Goal: Navigation & Orientation: Find specific page/section

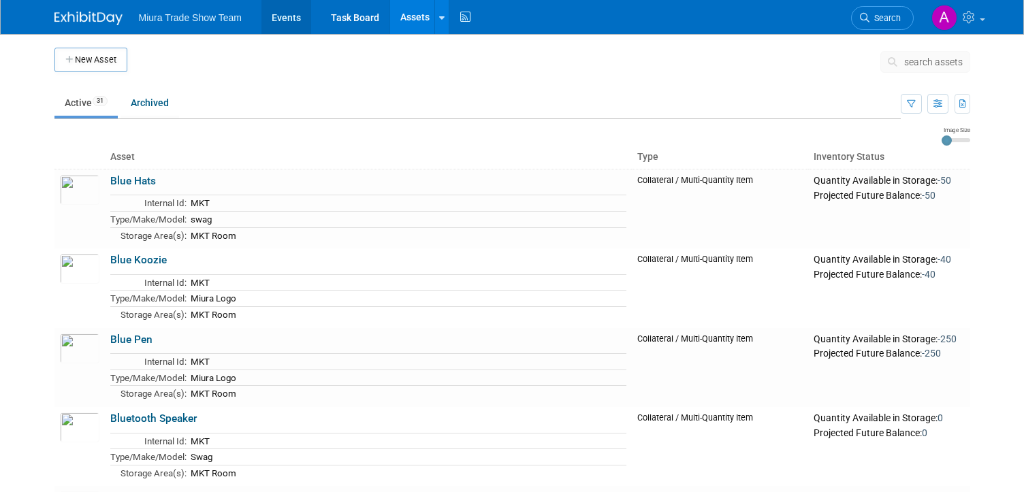
click at [300, 18] on link "Events" at bounding box center [286, 17] width 50 height 34
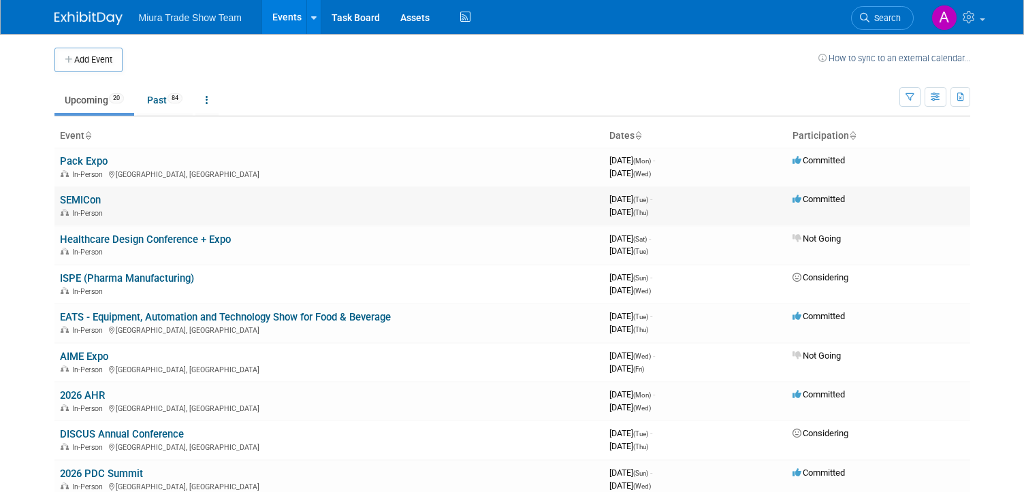
click at [70, 201] on link "SEMICon" at bounding box center [80, 200] width 41 height 12
click at [91, 391] on link "2026 AHR" at bounding box center [82, 395] width 45 height 12
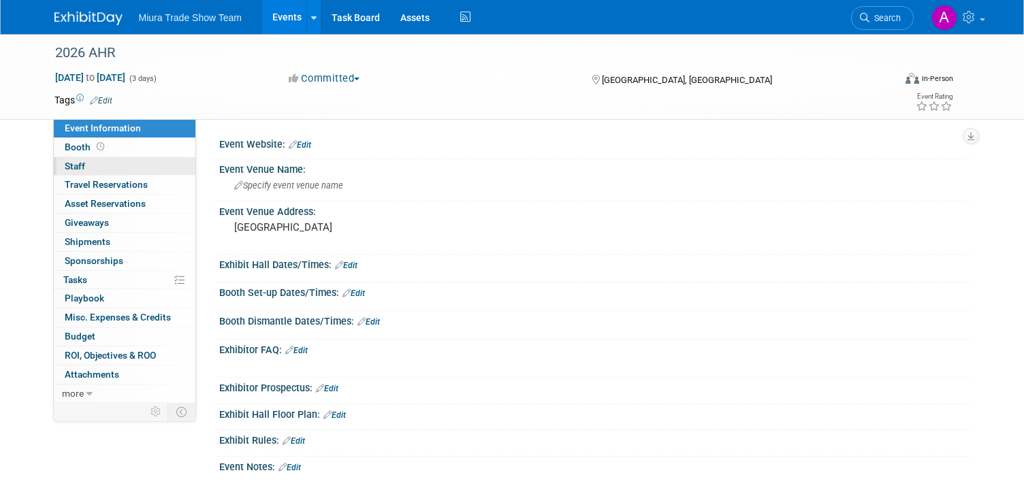
click at [76, 165] on span "Staff 0" at bounding box center [75, 166] width 20 height 11
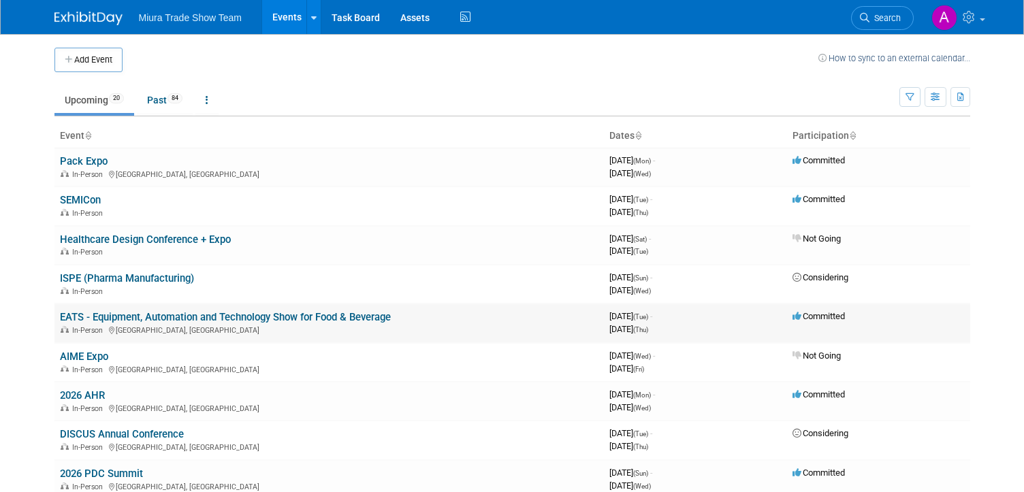
click at [173, 314] on link "EATS - Equipment, Automation and Technology Show for Food & Beverage" at bounding box center [225, 317] width 331 height 12
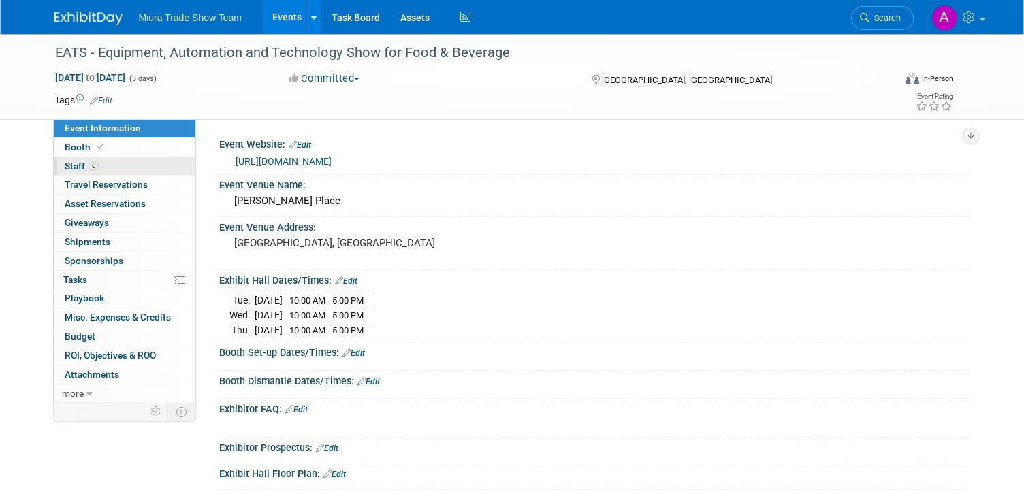
click at [76, 164] on span "Staff 6" at bounding box center [82, 166] width 34 height 11
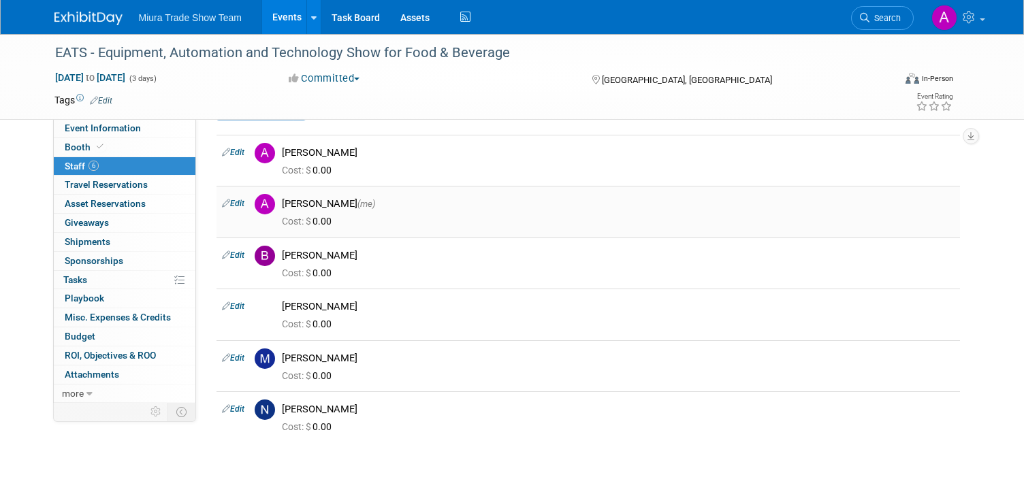
scroll to position [52, 0]
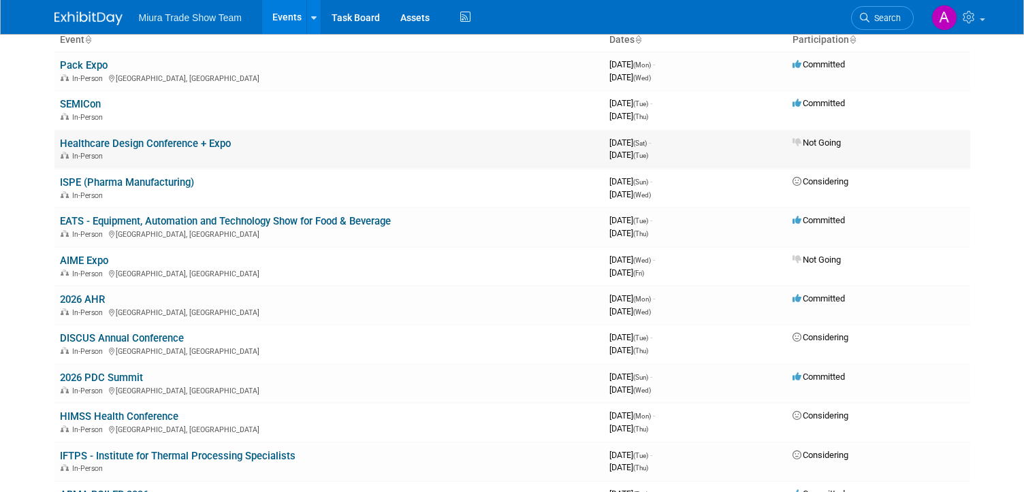
scroll to position [97, 0]
click at [114, 374] on link "2026 PDC Summit" at bounding box center [101, 376] width 83 height 12
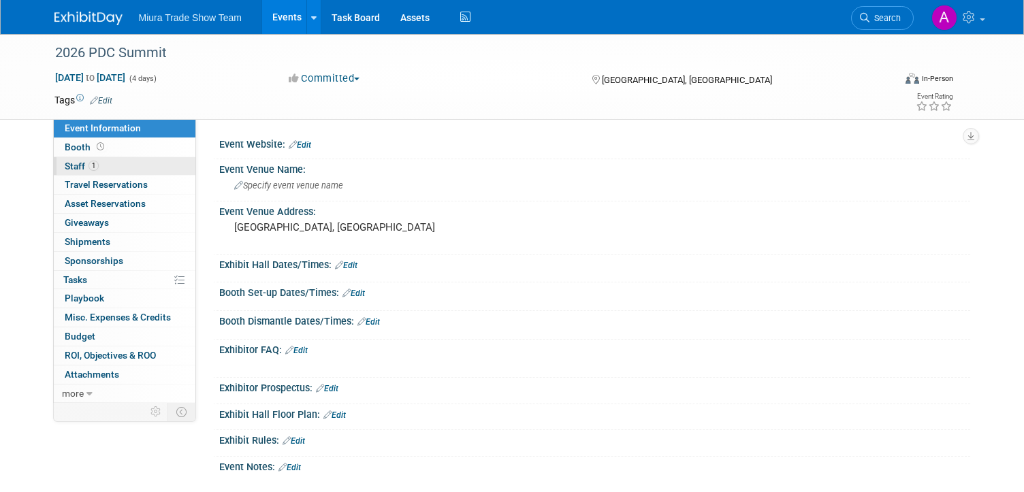
click at [65, 165] on span "Staff 1" at bounding box center [82, 166] width 34 height 11
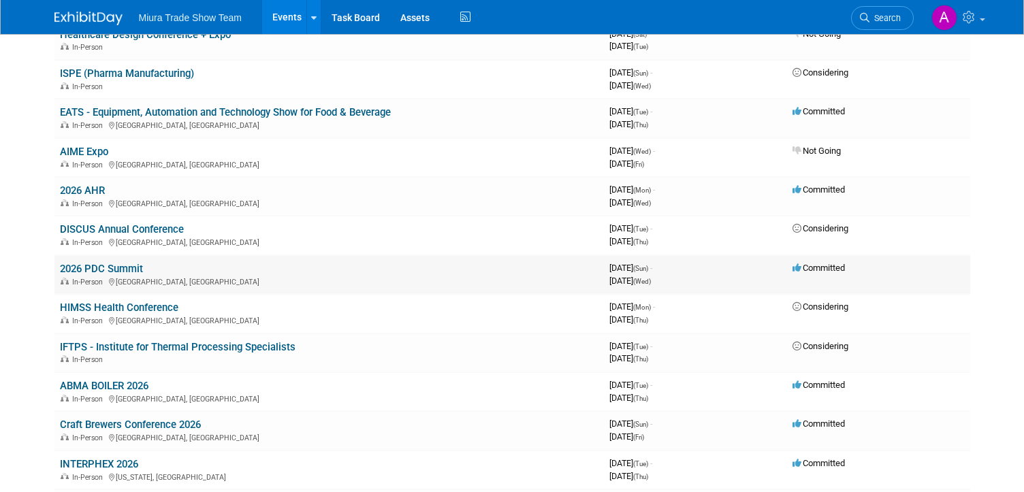
scroll to position [216, 0]
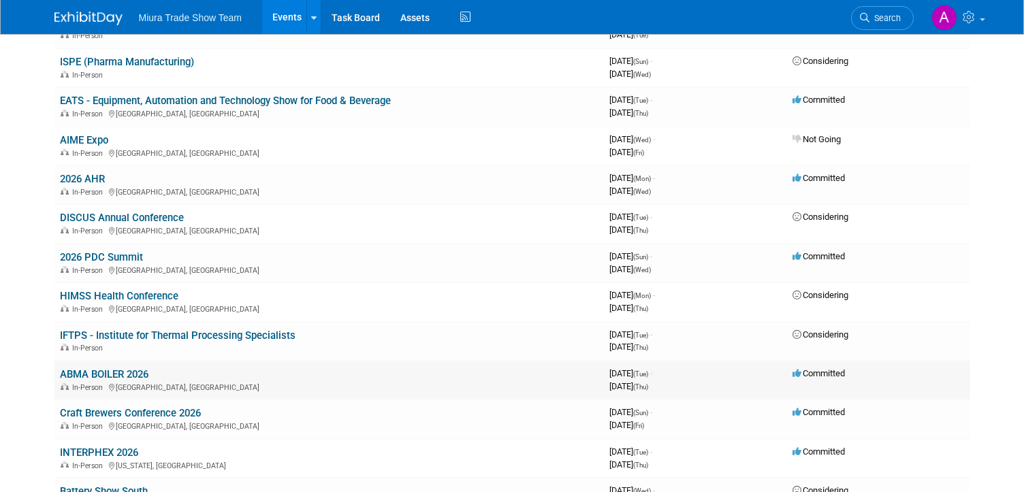
click at [144, 374] on link "ABMA BOILER 2026" at bounding box center [104, 374] width 88 height 12
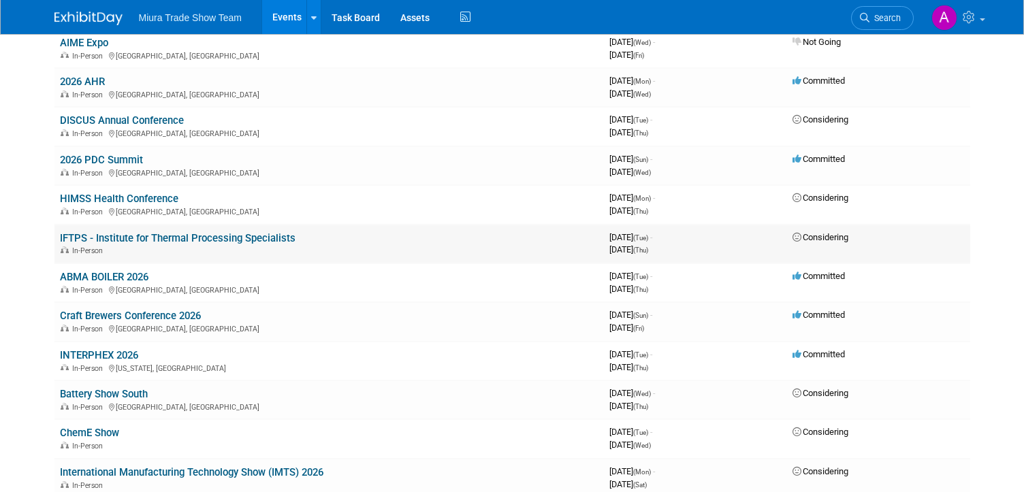
scroll to position [315, 0]
click at [182, 313] on link "Craft Brewers Conference 2026" at bounding box center [130, 314] width 141 height 12
click at [132, 353] on link "INTERPHEX 2026" at bounding box center [99, 354] width 78 height 12
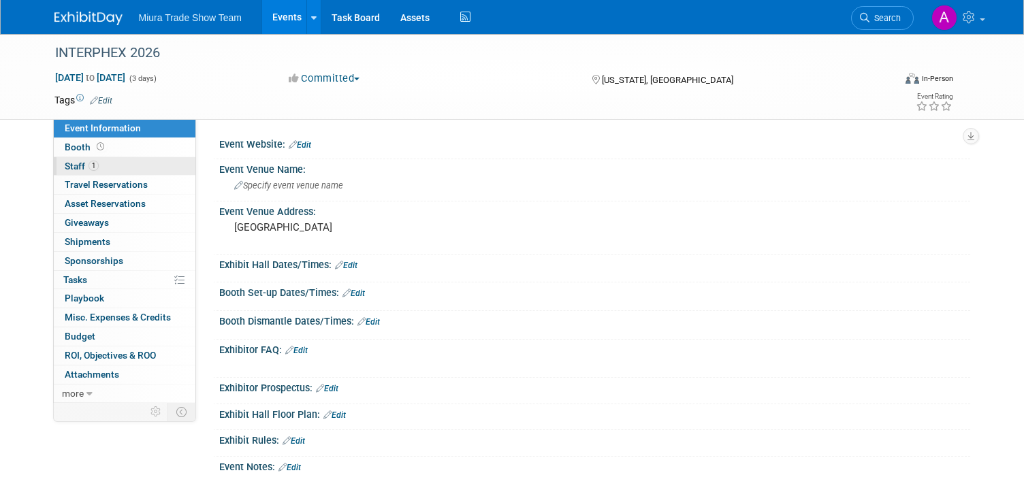
click at [77, 164] on span "Staff 1" at bounding box center [82, 166] width 34 height 11
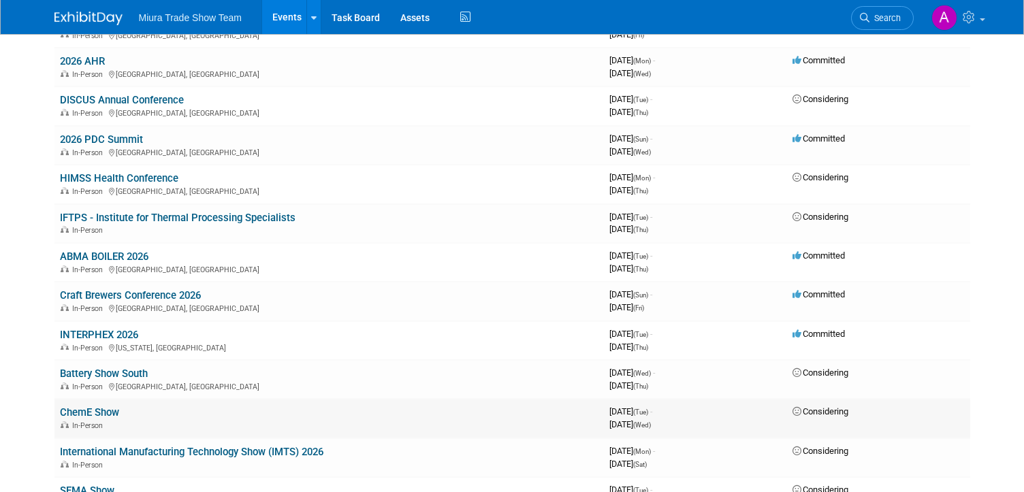
scroll to position [326, 0]
